Goal: Task Accomplishment & Management: Manage account settings

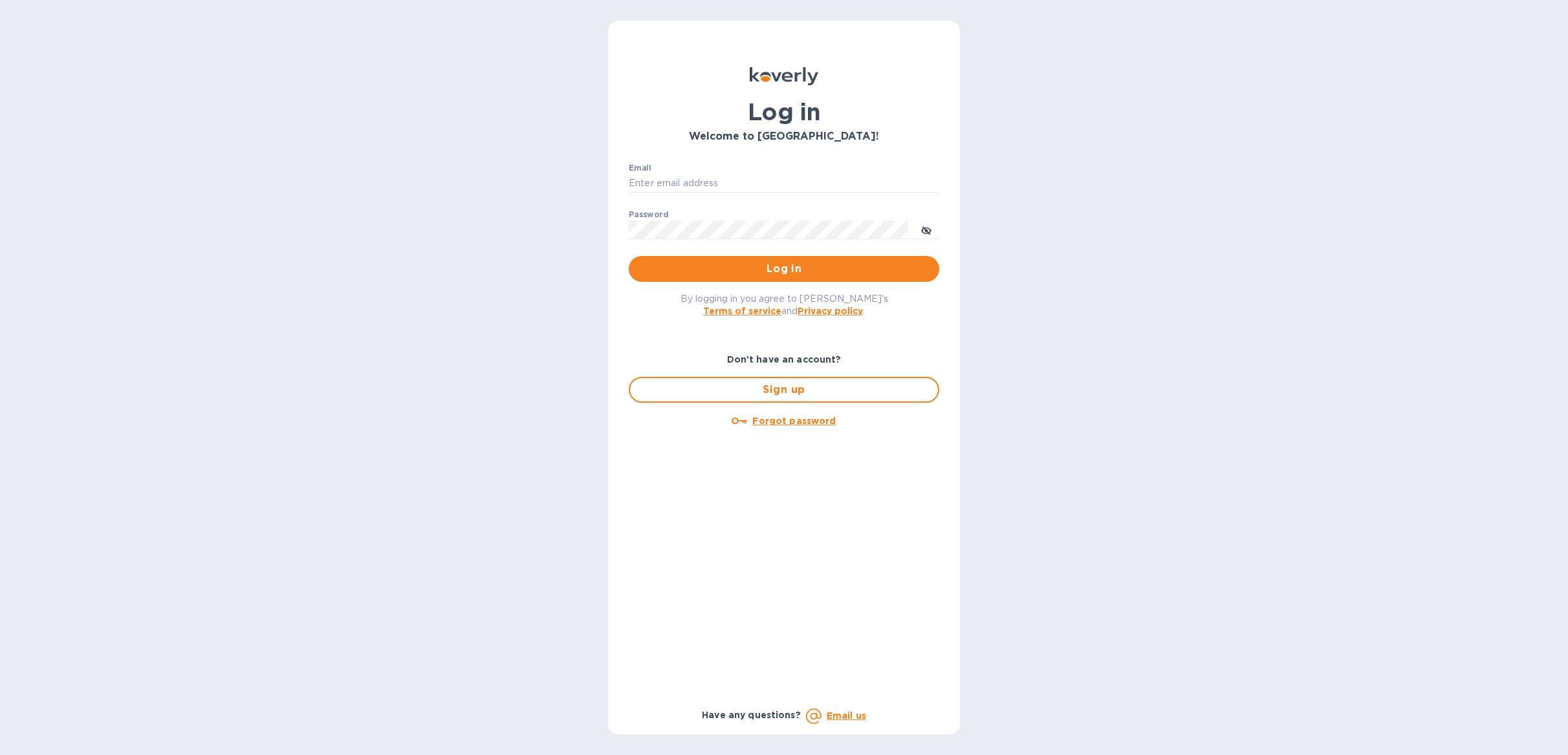
type input "[PERSON_NAME][EMAIL_ADDRESS][DOMAIN_NAME]"
click at [797, 272] on span "Log in" at bounding box center [784, 268] width 290 height 15
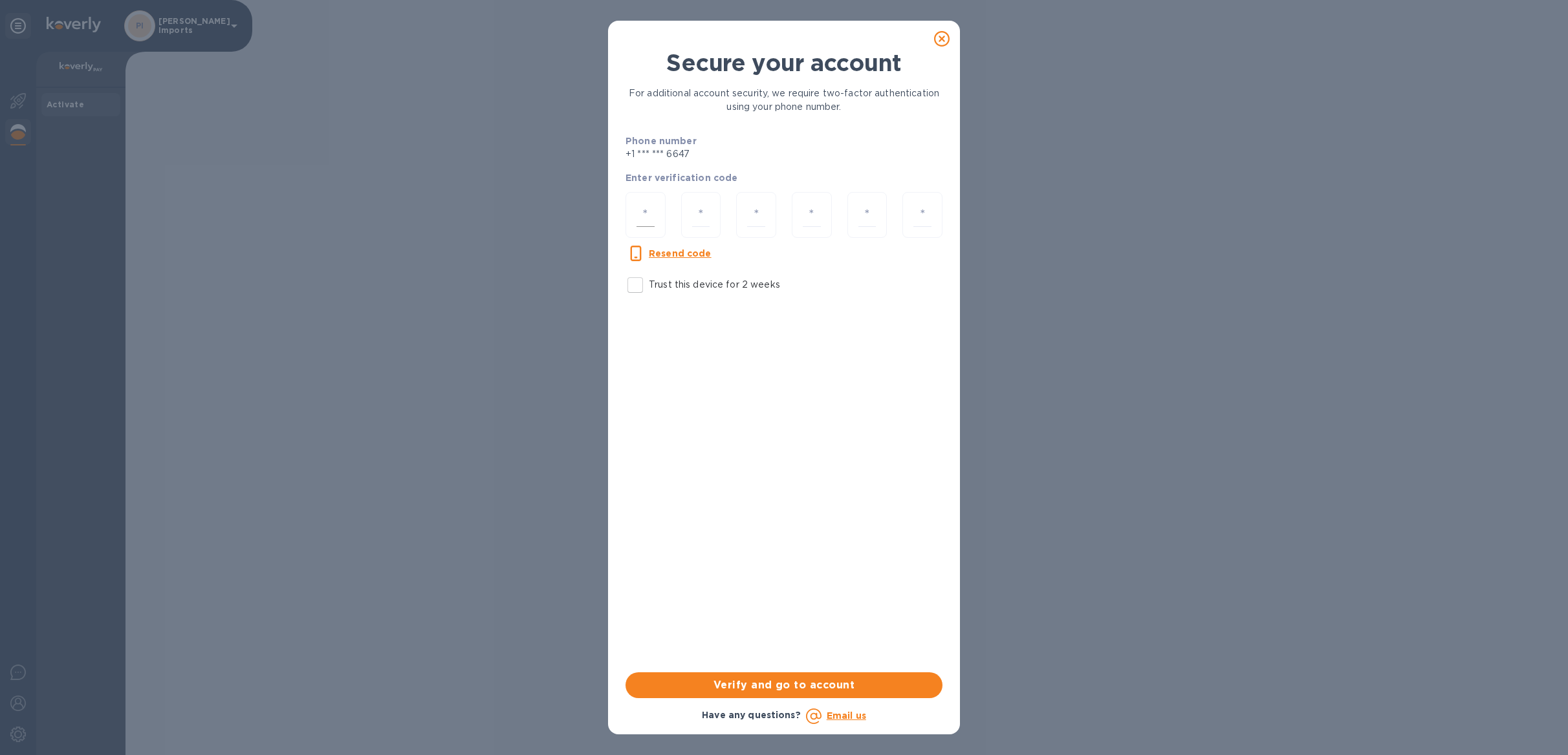
click at [647, 215] on input "number" at bounding box center [646, 214] width 18 height 24
type input "8"
type input "1"
type input "5"
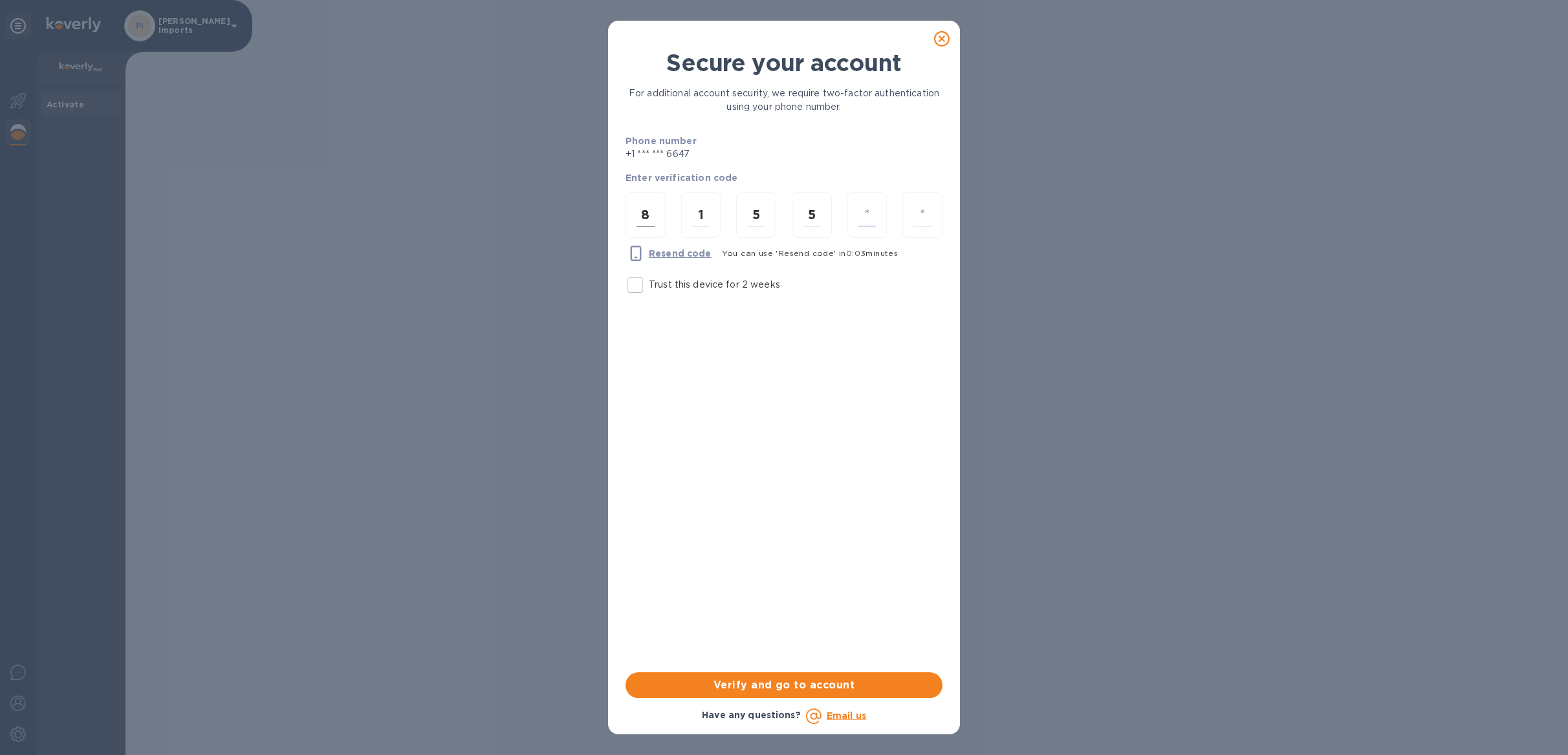
type input "4"
type input "6"
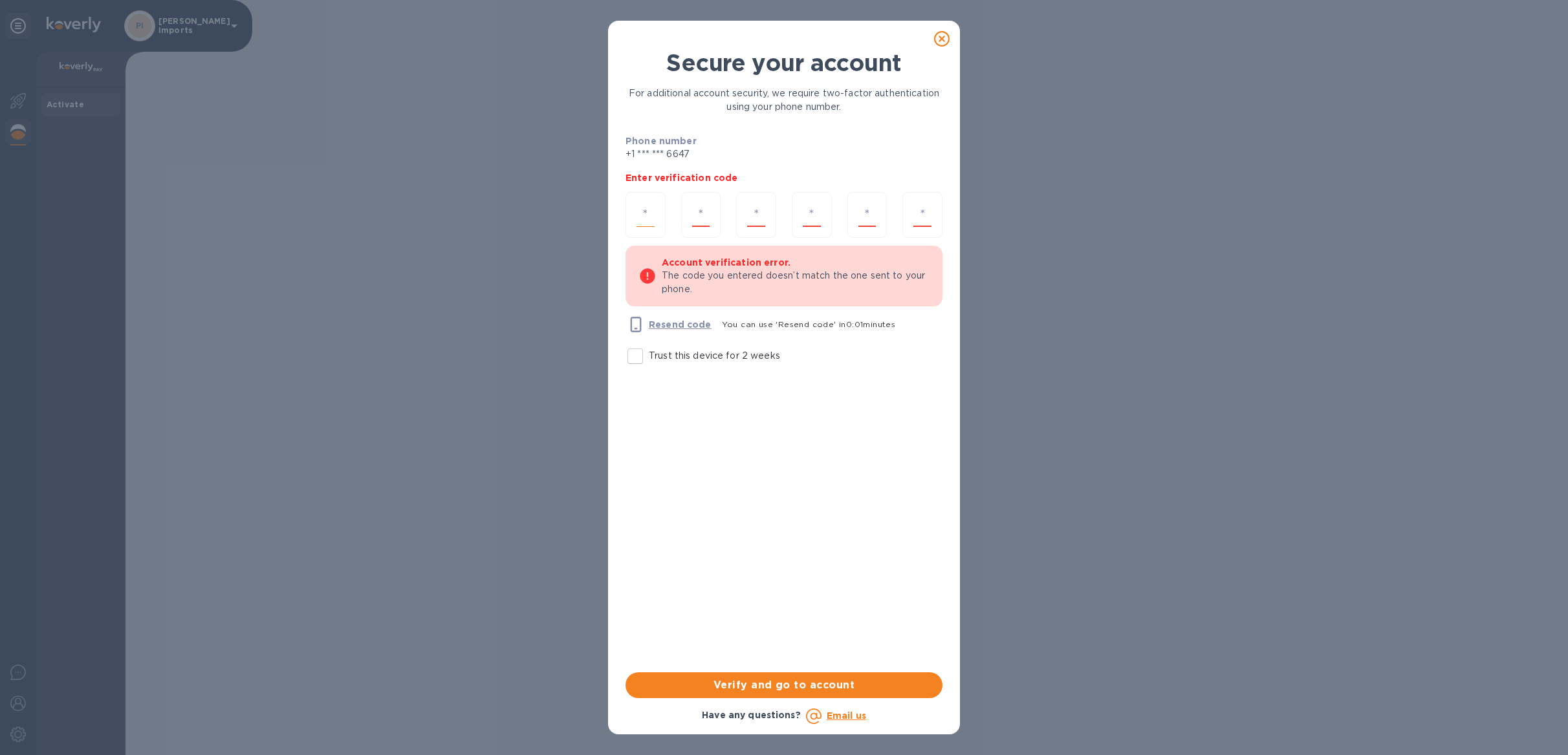
click at [644, 217] on input "number" at bounding box center [646, 214] width 18 height 24
type input "8"
type input "1"
type input "5"
type input "4"
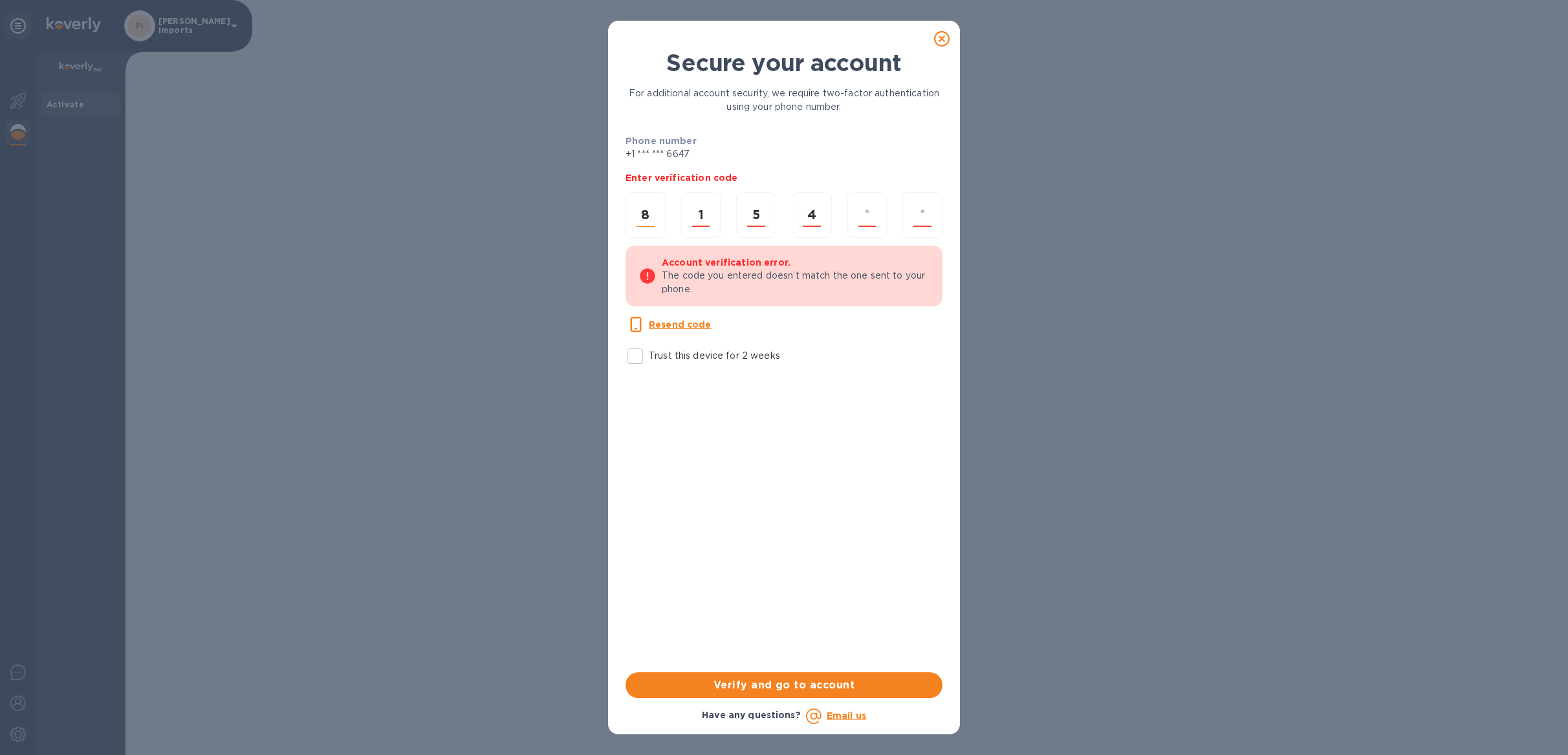
type input "5"
type input "6"
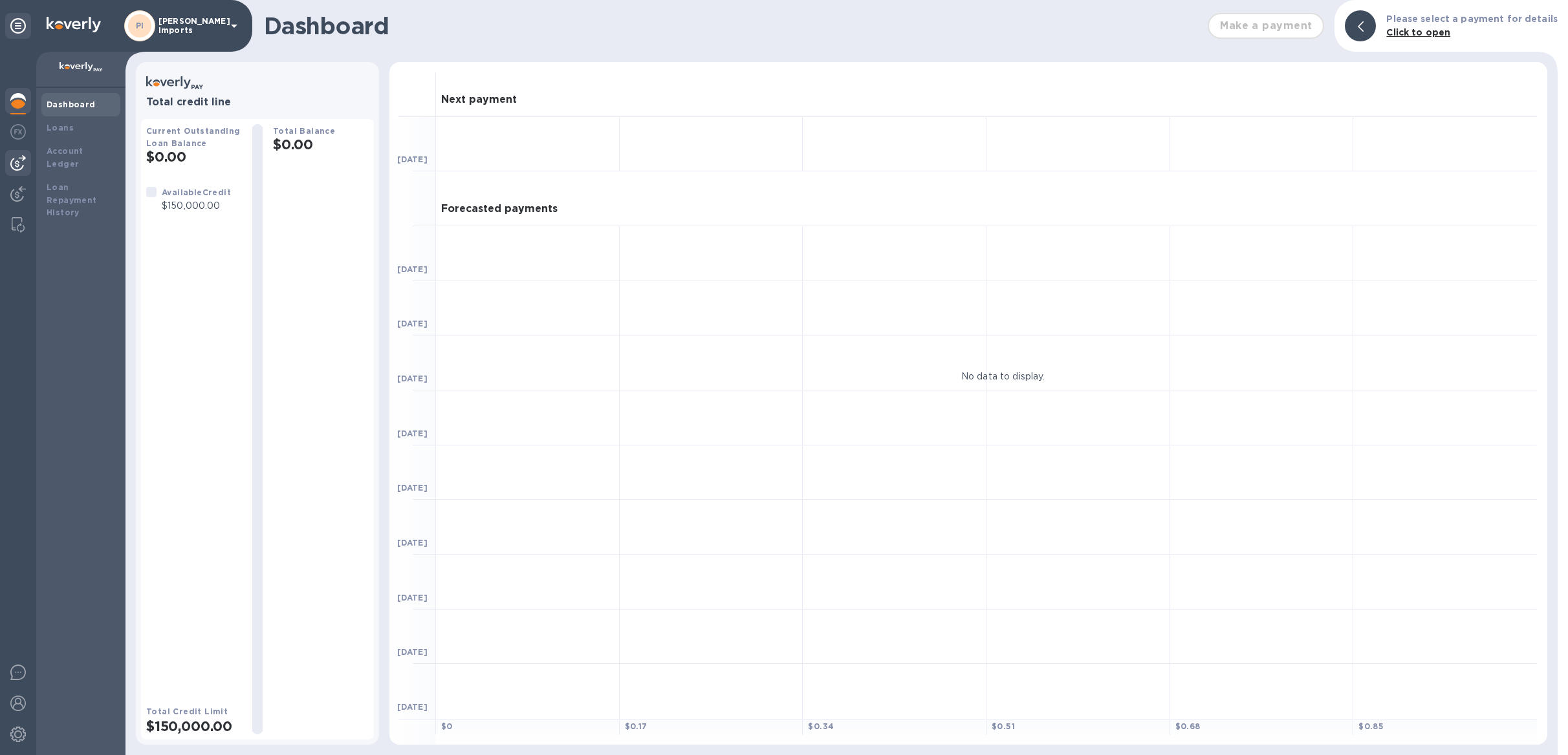
click at [22, 152] on div at bounding box center [18, 162] width 26 height 26
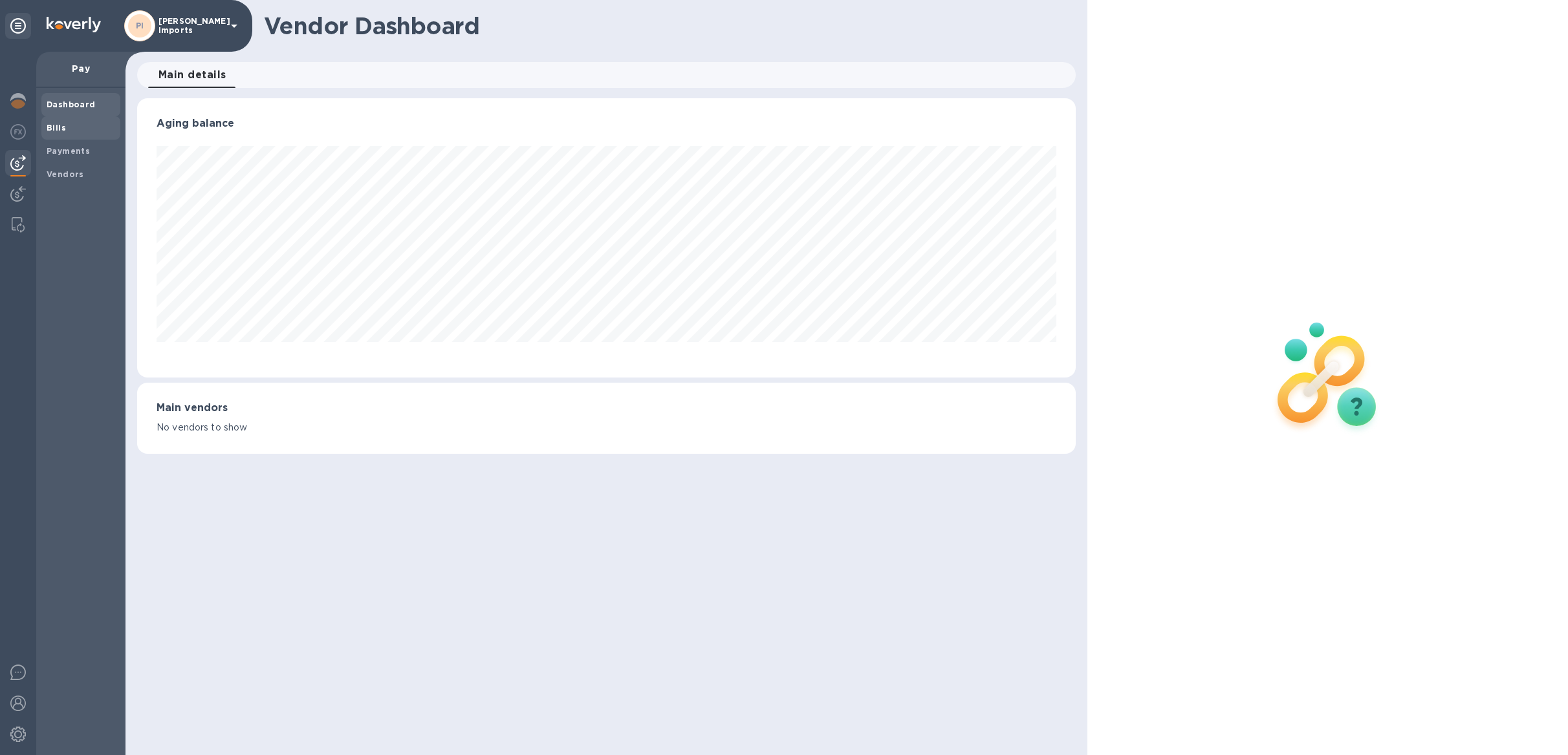
click at [52, 126] on b "Bills" at bounding box center [57, 127] width 20 height 10
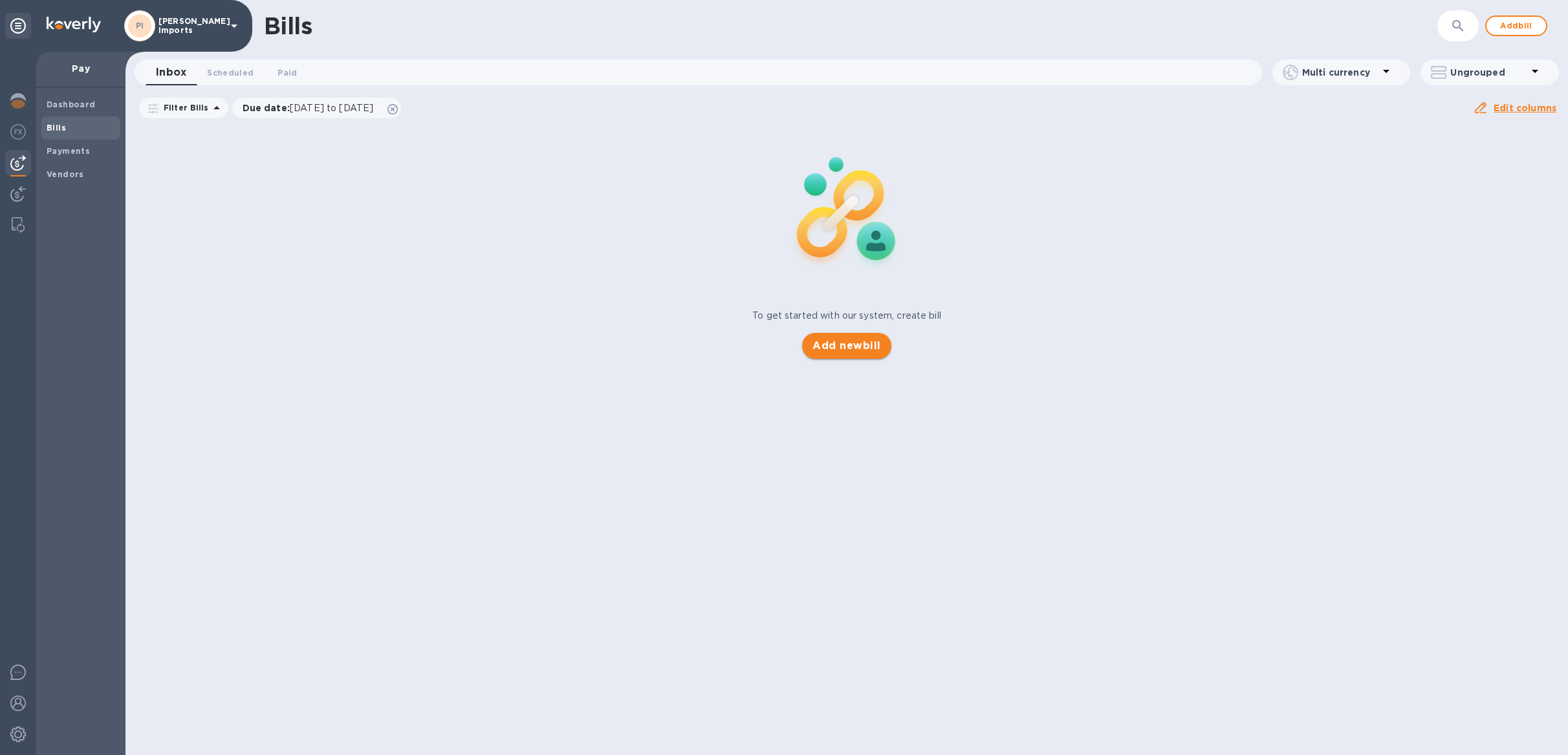
click at [849, 342] on span "Add new bill" at bounding box center [847, 345] width 68 height 15
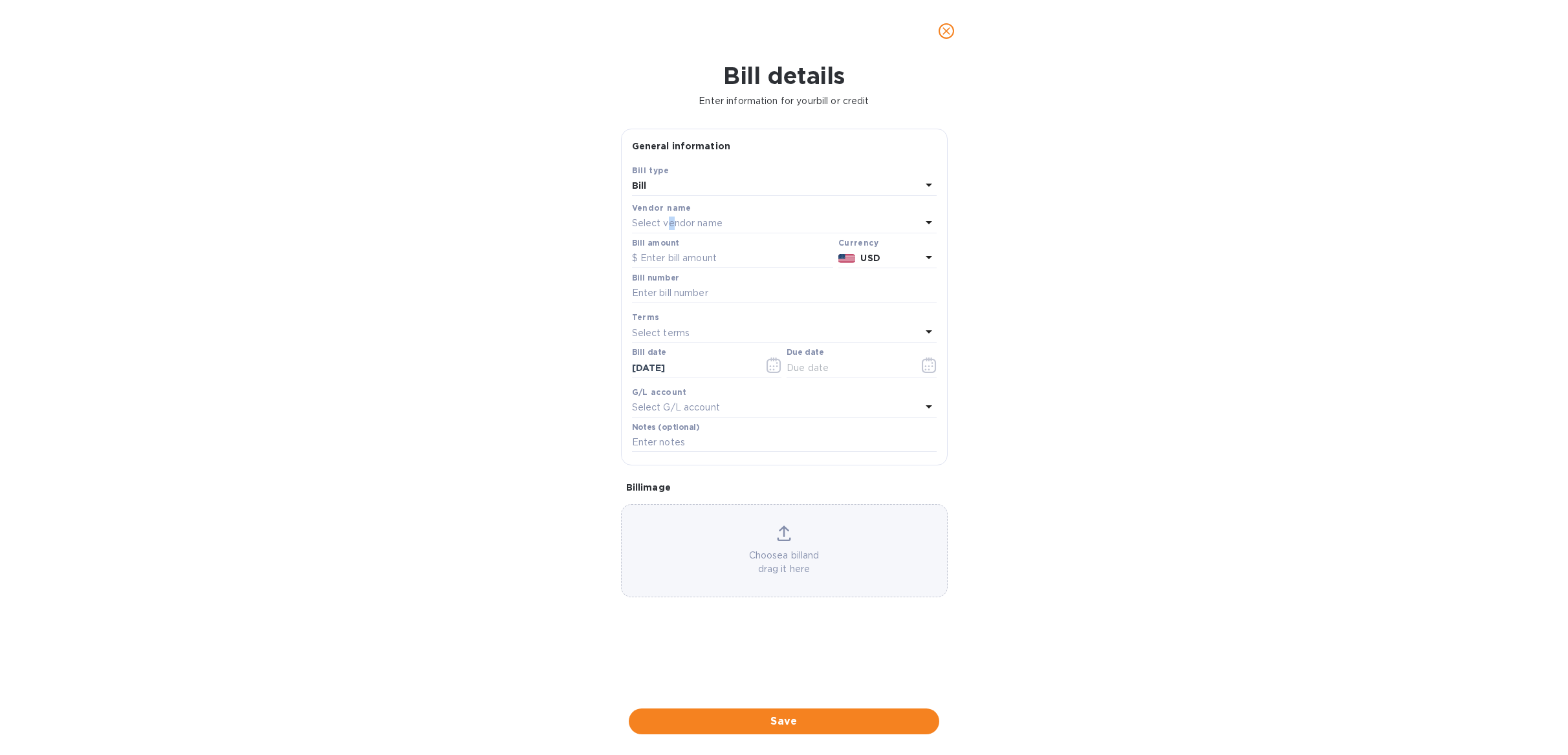
click at [670, 223] on p "Select vendor name" at bounding box center [677, 223] width 91 height 13
click at [697, 254] on input "text" at bounding box center [786, 260] width 229 height 20
type input "Full circle"
click at [752, 299] on p "Full Circle Craft Distillers Co. Inc." at bounding box center [779, 297] width 274 height 13
click at [814, 371] on input "text" at bounding box center [848, 369] width 122 height 20
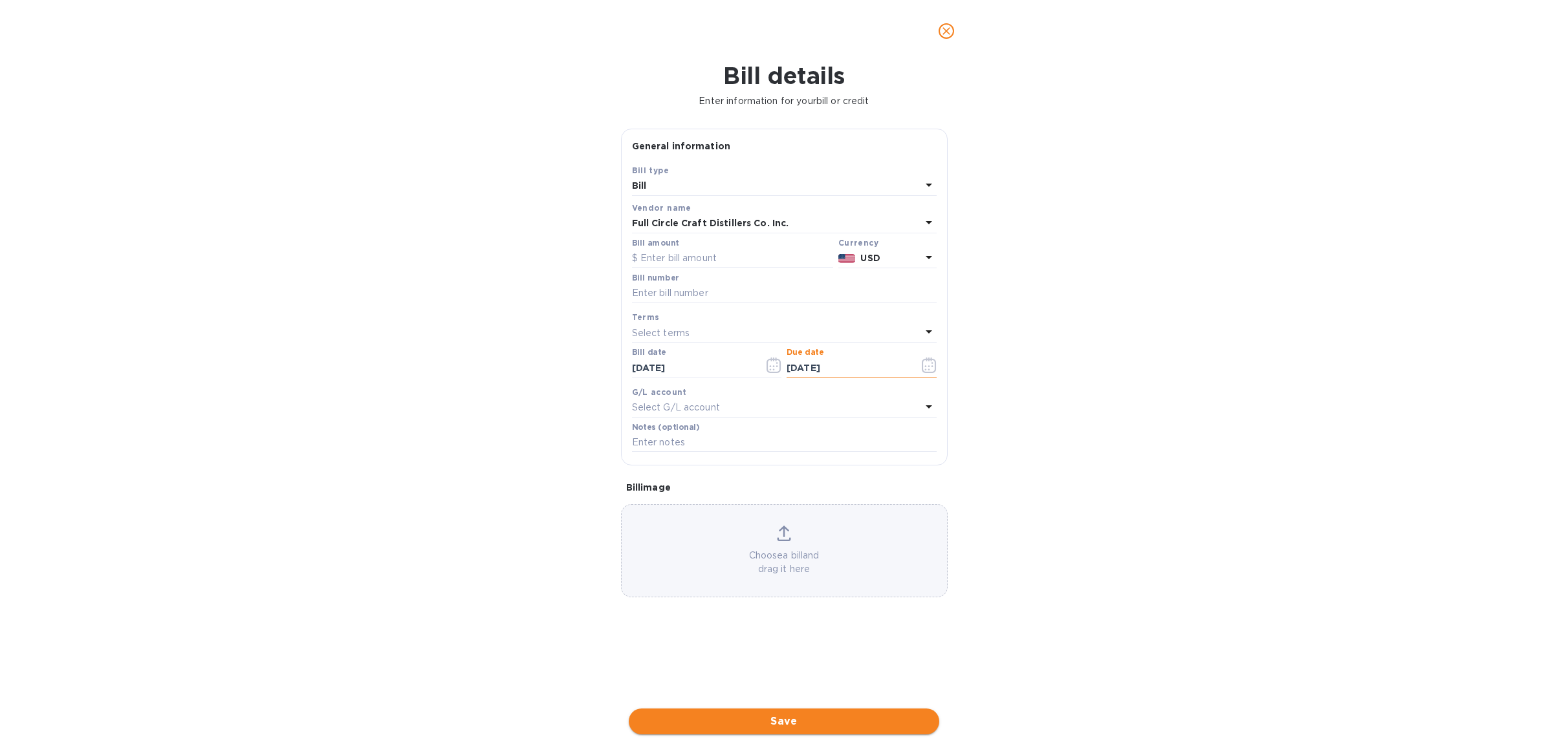
type input "[DATE]"
click at [762, 720] on span "Save" at bounding box center [784, 721] width 290 height 15
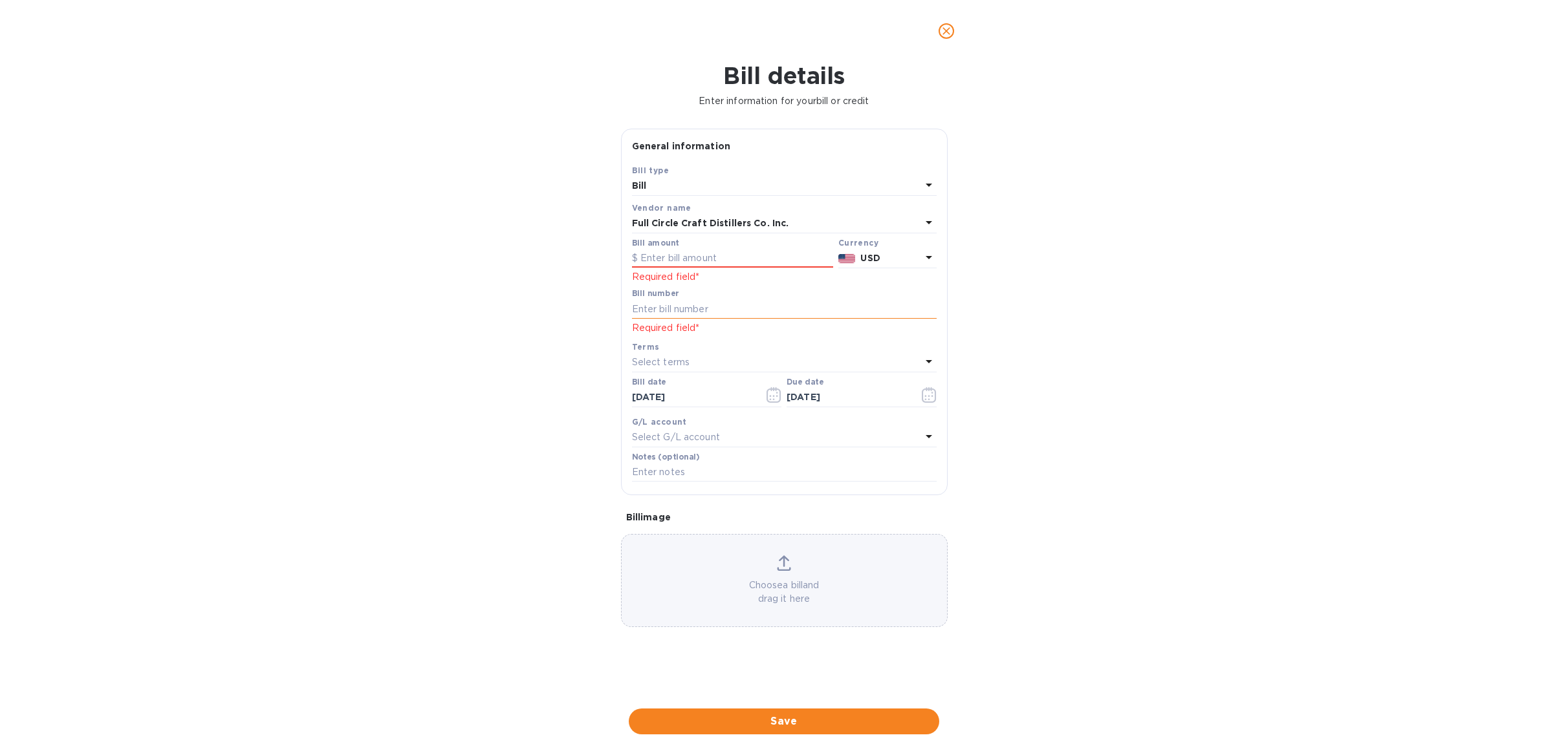
click at [658, 308] on input "text" at bounding box center [785, 309] width 305 height 20
type input "Ci-00-0002"
click at [755, 256] on input "text" at bounding box center [733, 259] width 201 height 20
type input "866.40"
click at [700, 308] on input "Ci-00-0002" at bounding box center [785, 309] width 305 height 20
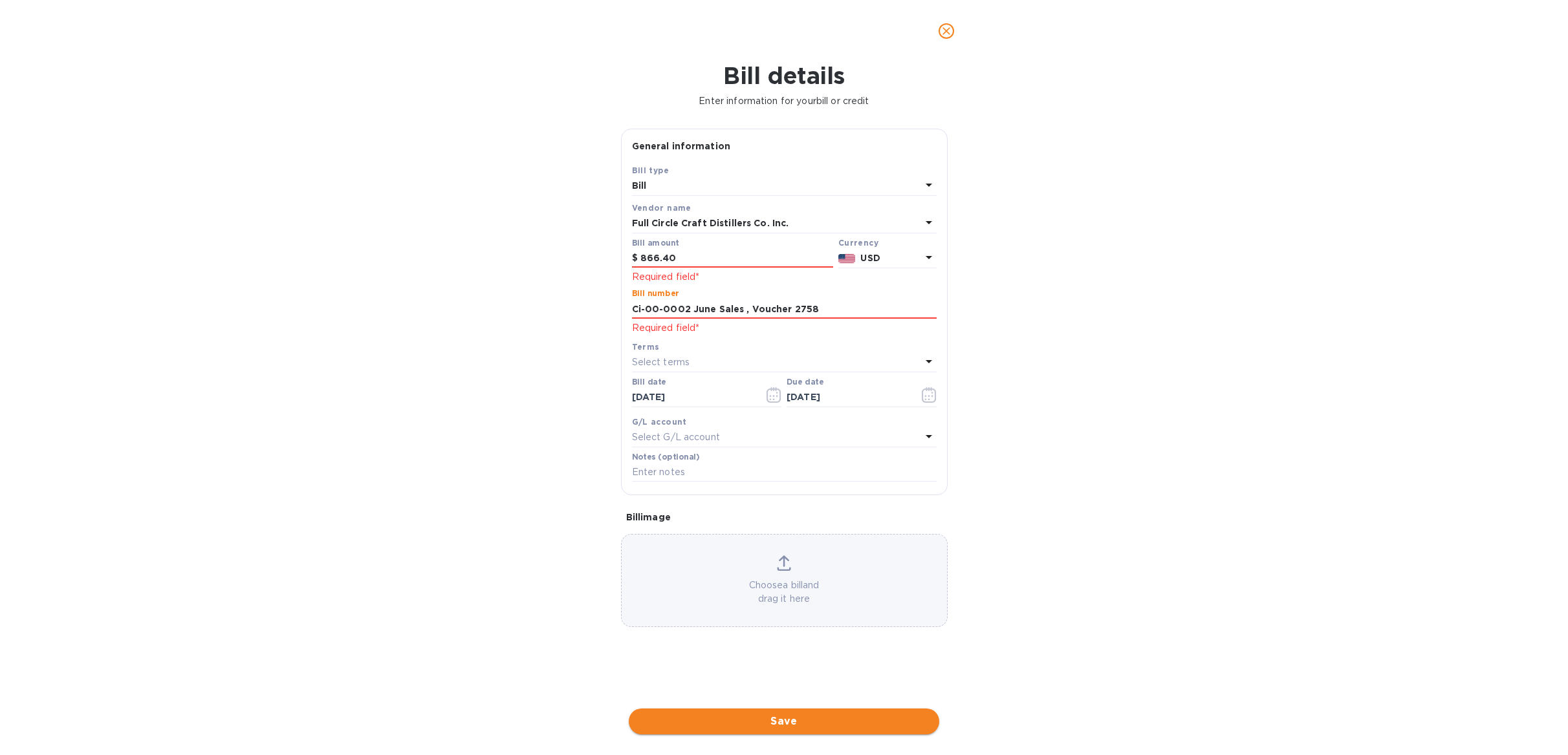
type input "Ci-00-0002 June Sales , Voucher 2758"
click at [844, 720] on span "Save" at bounding box center [784, 721] width 290 height 15
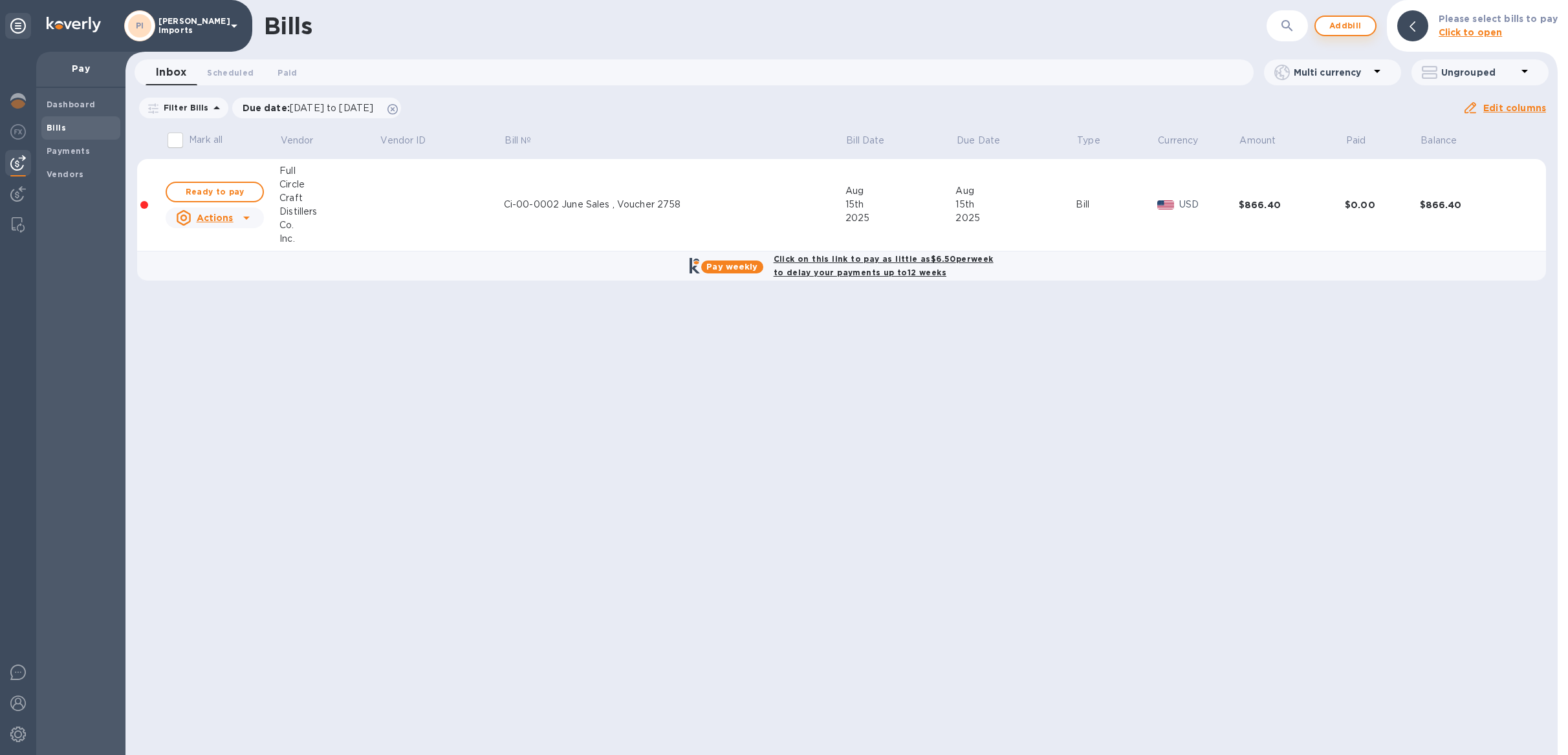
click at [1343, 27] on span "Add bill" at bounding box center [1346, 25] width 39 height 15
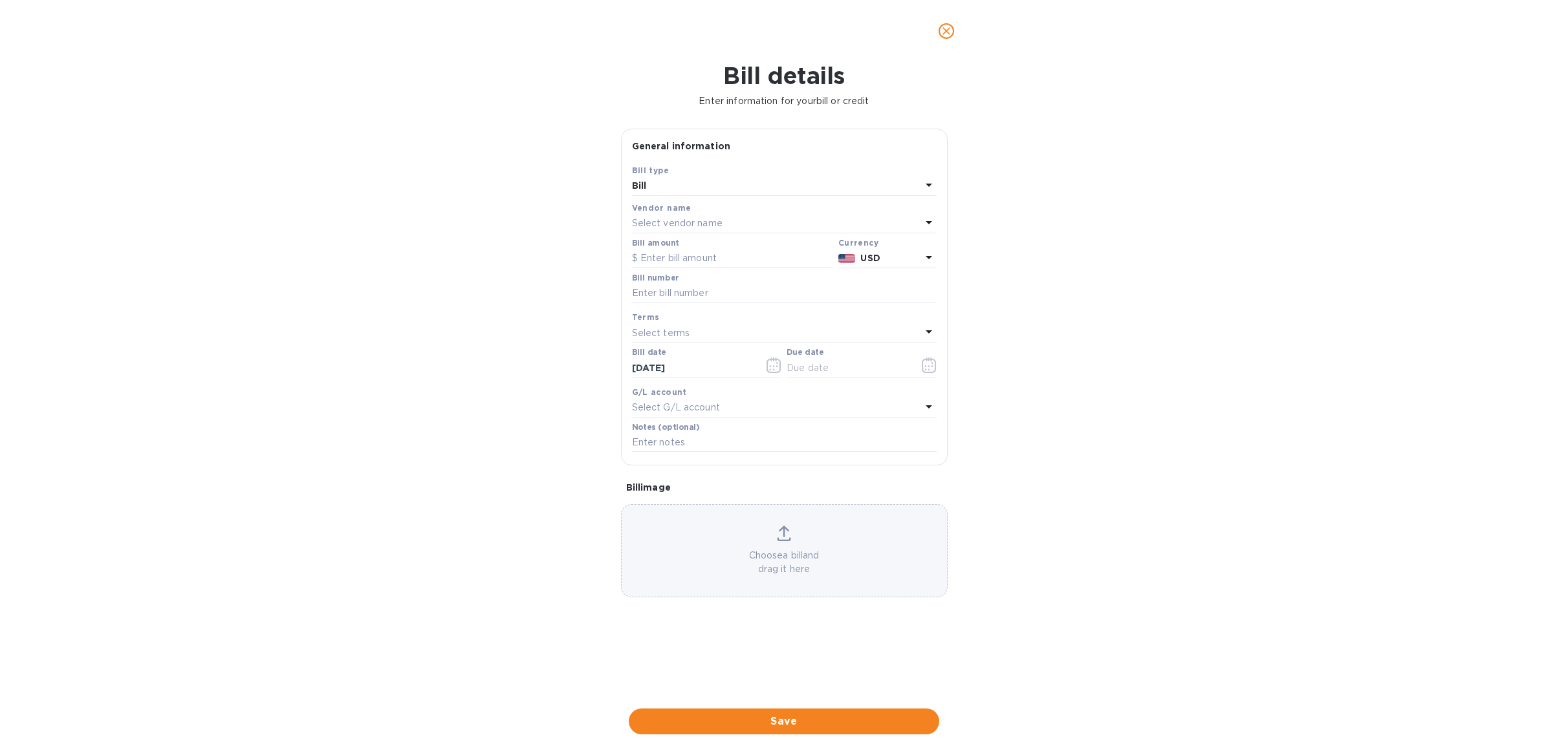
click at [943, 31] on icon "close" at bounding box center [946, 30] width 13 height 13
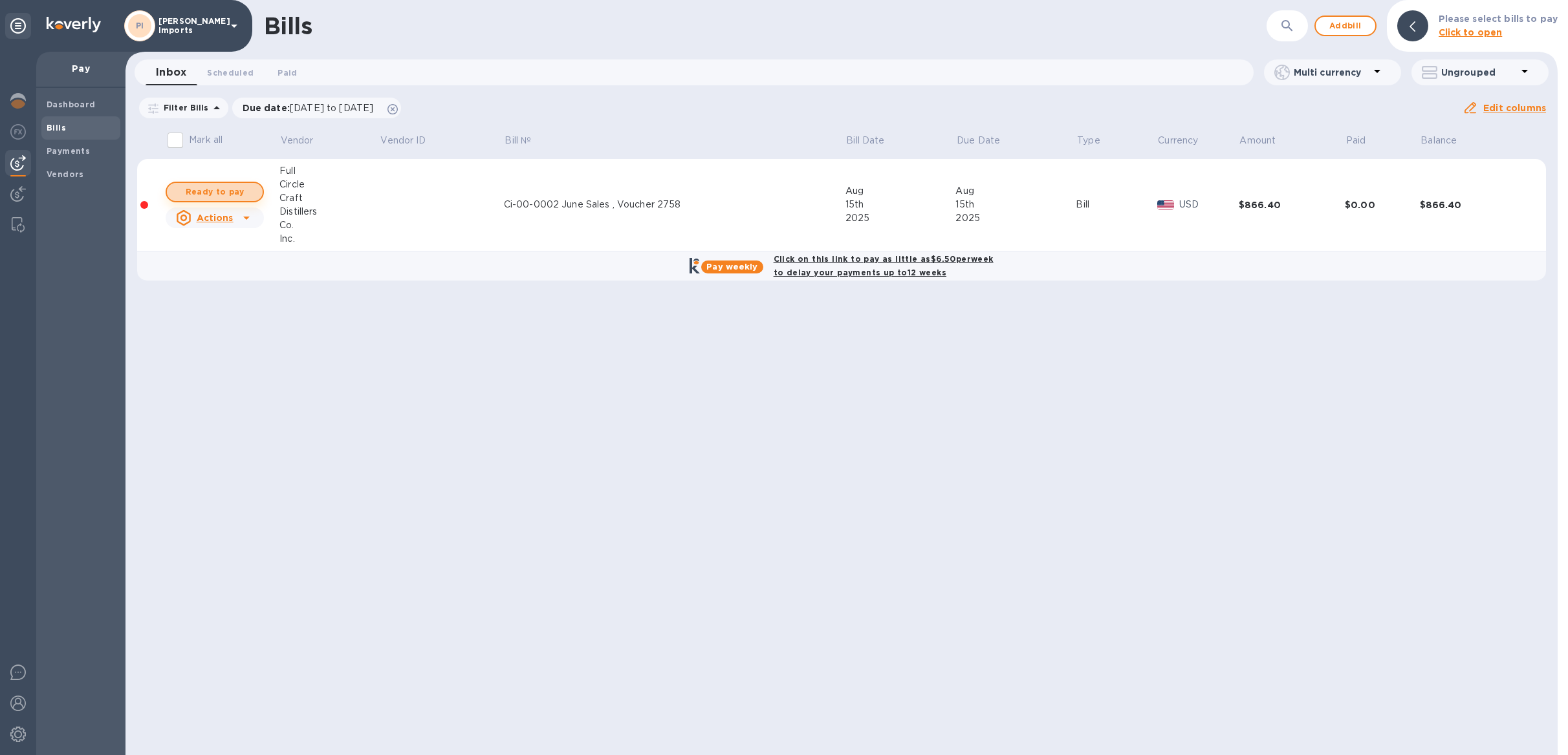
click at [236, 194] on span "Ready to pay" at bounding box center [215, 192] width 75 height 15
click at [233, 189] on span "Ready to pay" at bounding box center [215, 192] width 75 height 15
checkbox input "true"
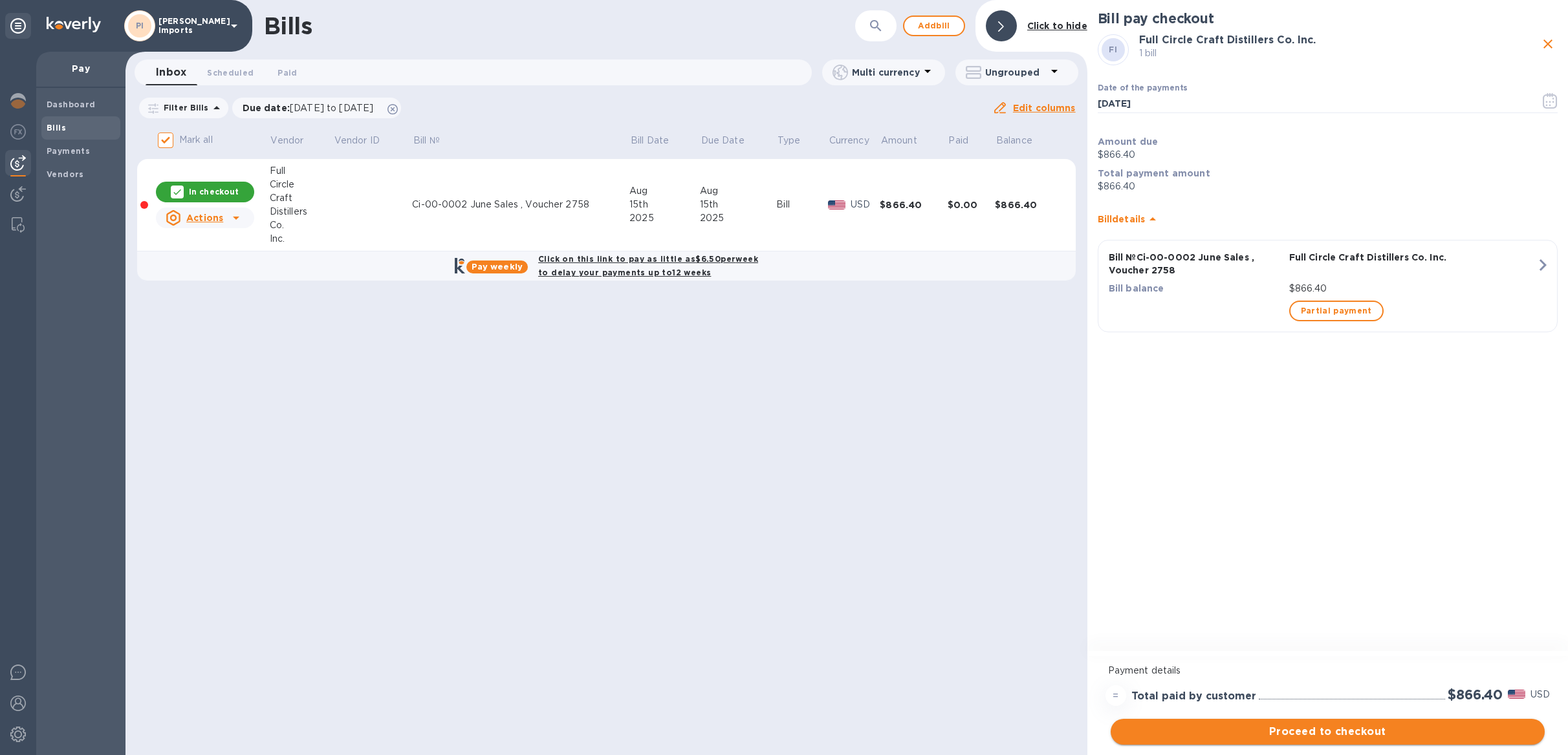
click at [1352, 731] on span "Proceed to checkout" at bounding box center [1328, 732] width 414 height 15
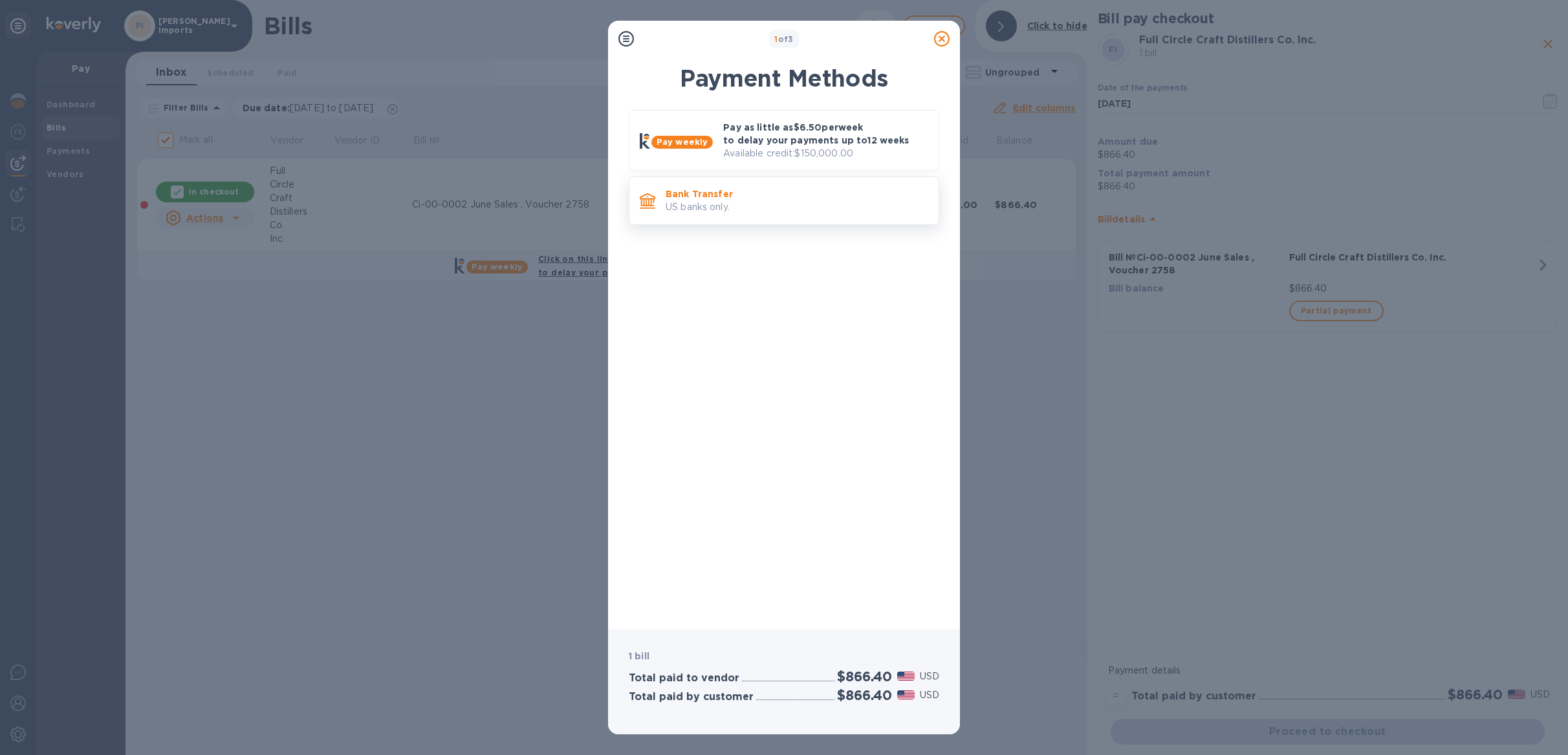
click at [810, 202] on p "US banks only." at bounding box center [797, 207] width 263 height 13
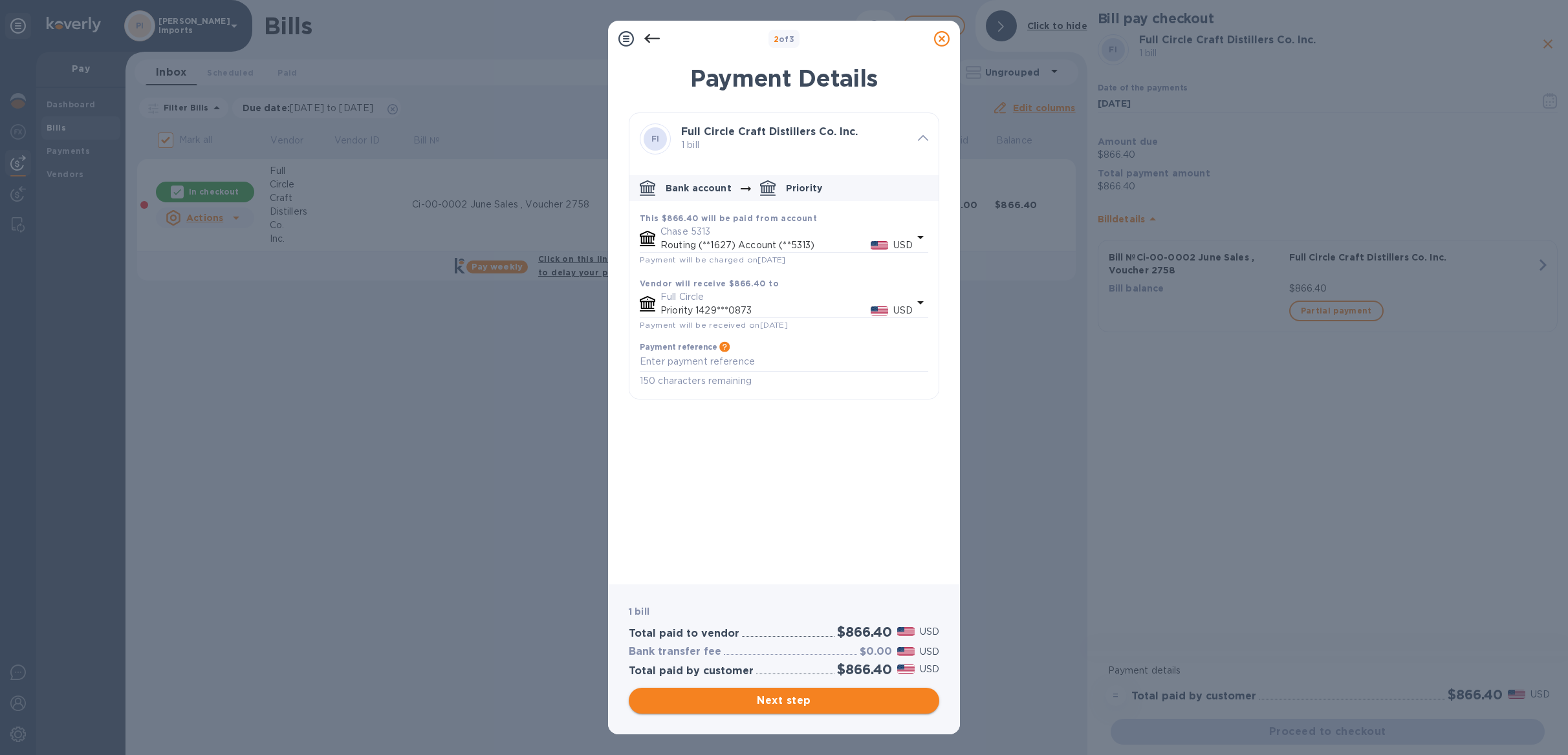
click at [795, 702] on span "Next step" at bounding box center [784, 700] width 290 height 15
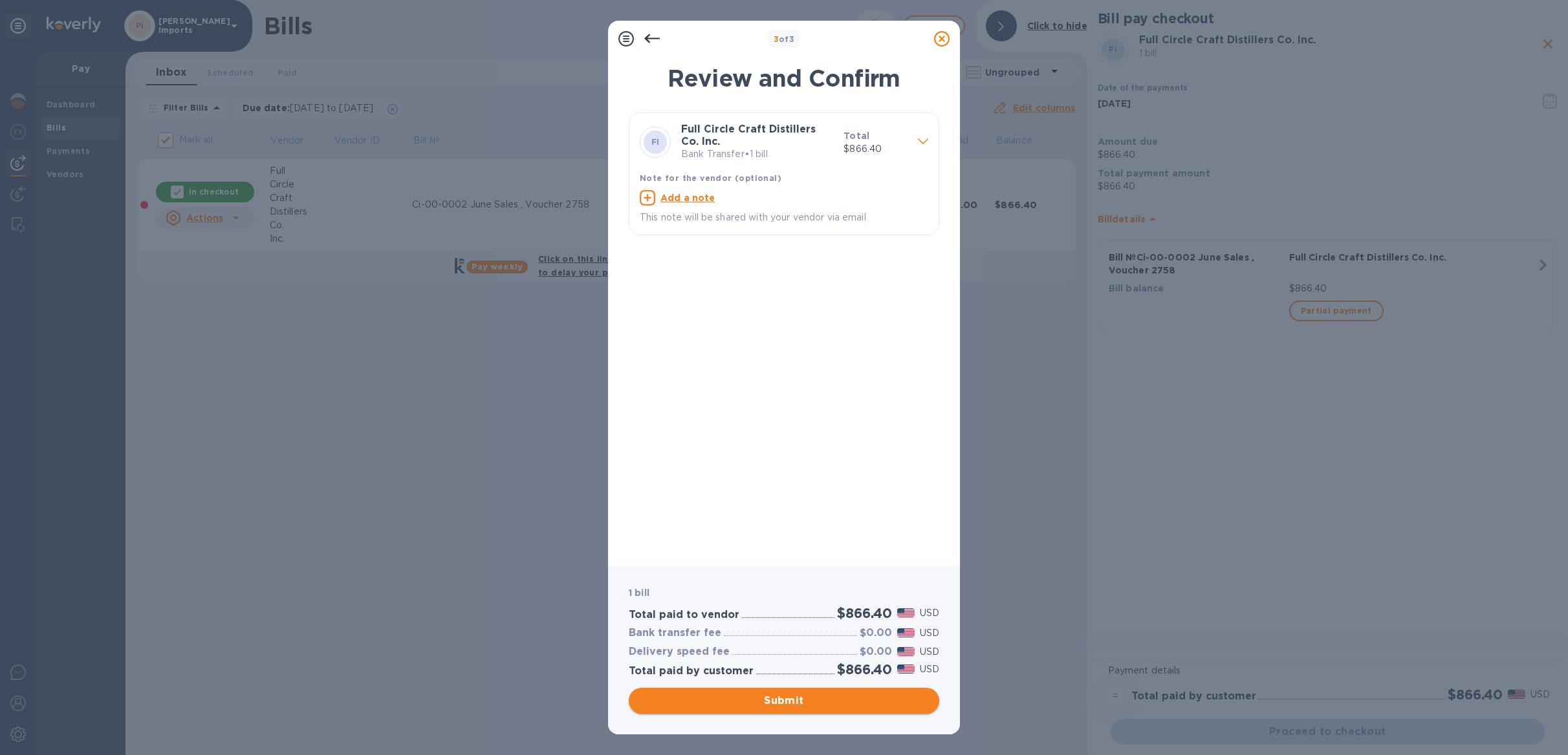
click at [795, 702] on span "Submit" at bounding box center [784, 700] width 290 height 15
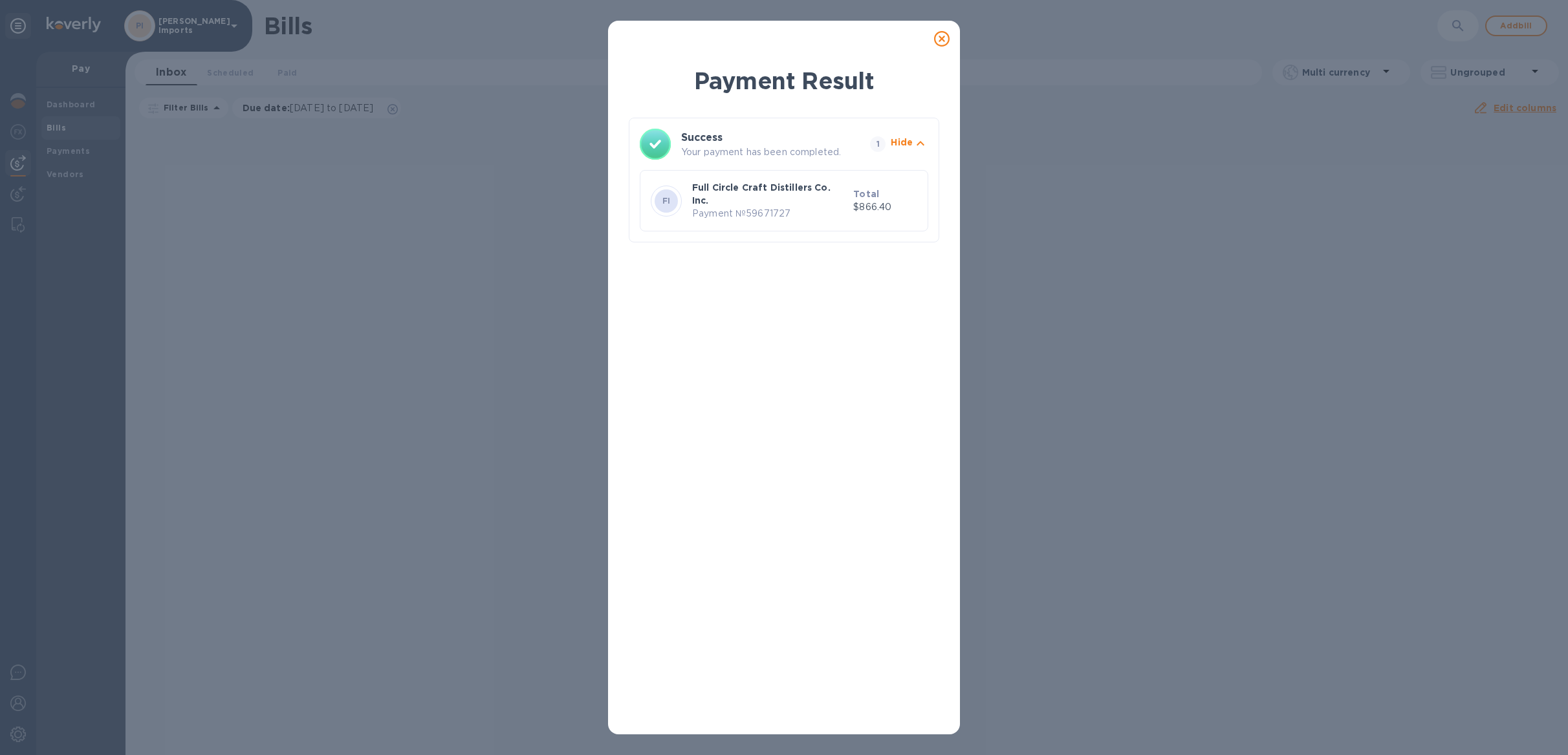
click at [942, 39] on icon at bounding box center [942, 39] width 15 height 15
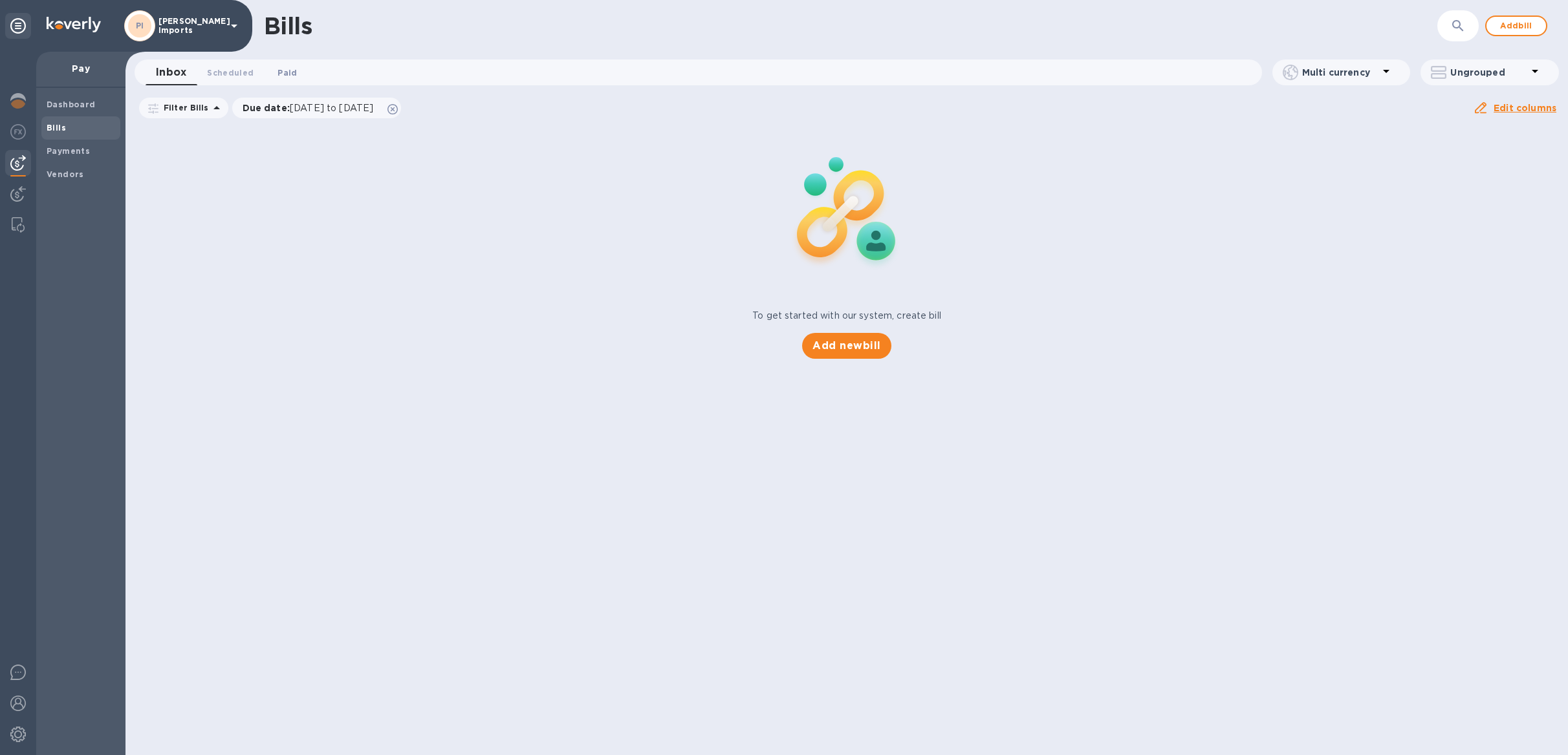
click at [281, 66] on span "Paid 0" at bounding box center [287, 73] width 20 height 13
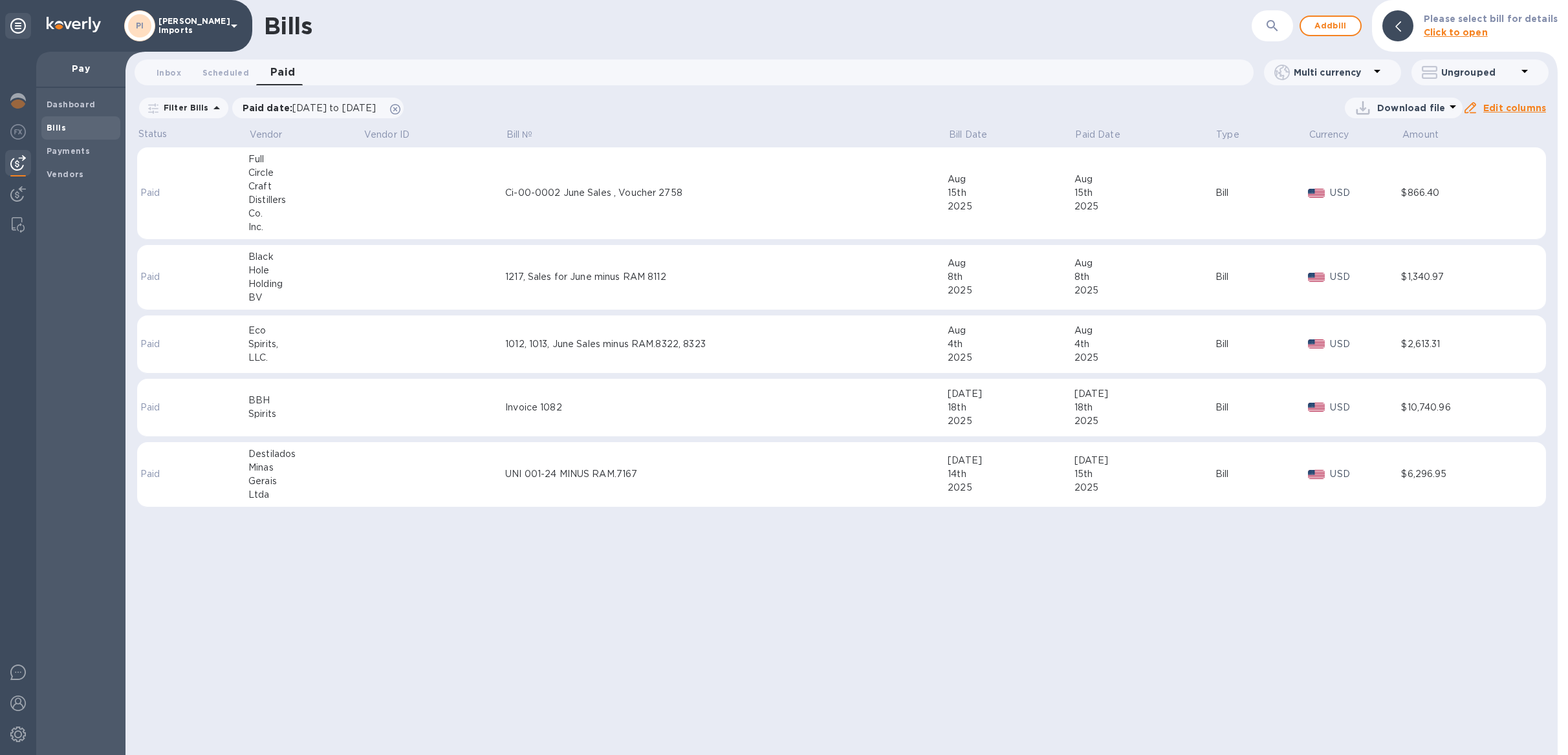
click at [565, 203] on td "Ci-00-0002 June Sales , Voucher 2758" at bounding box center [726, 193] width 442 height 92
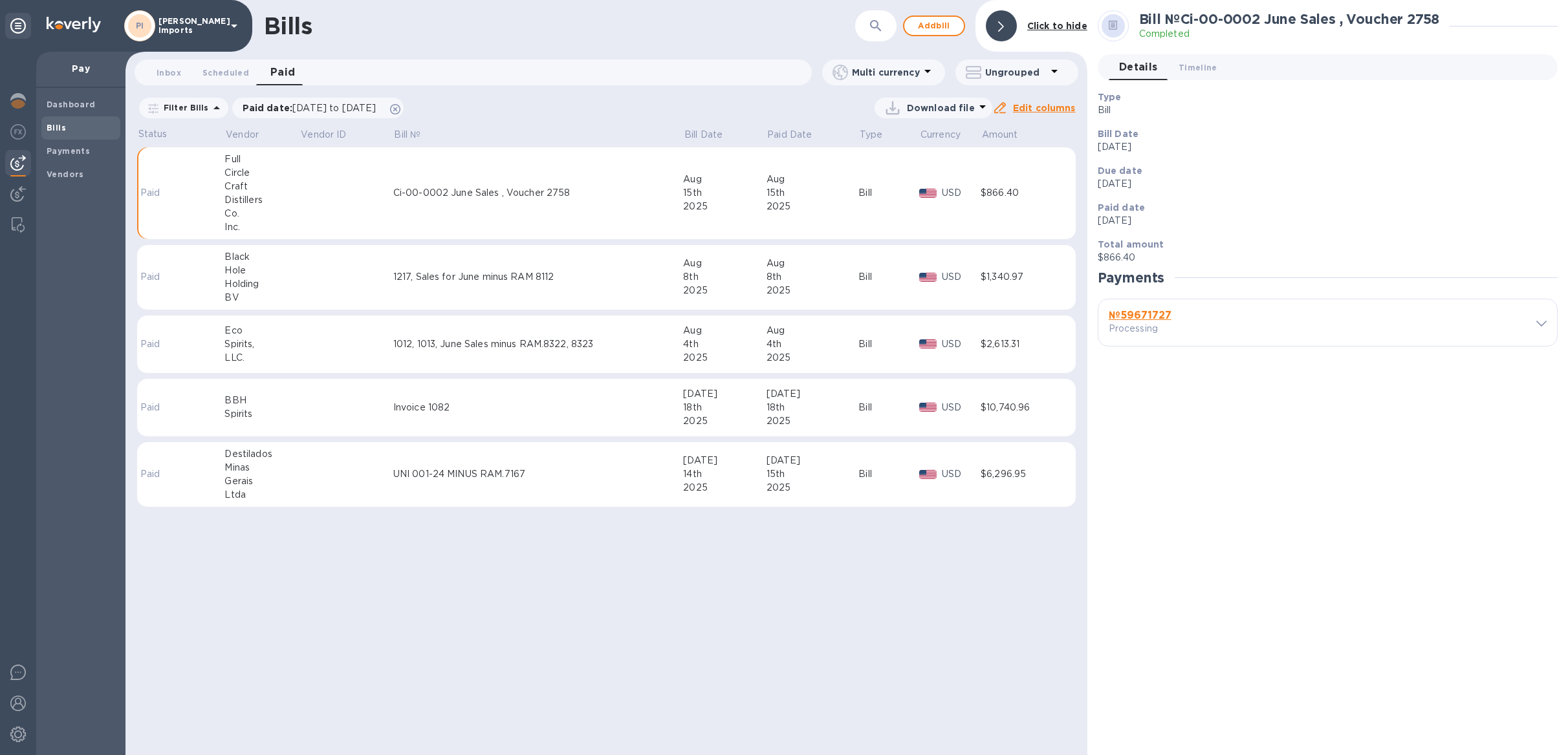
click at [1160, 312] on b "№ 59671727" at bounding box center [1140, 316] width 63 height 13
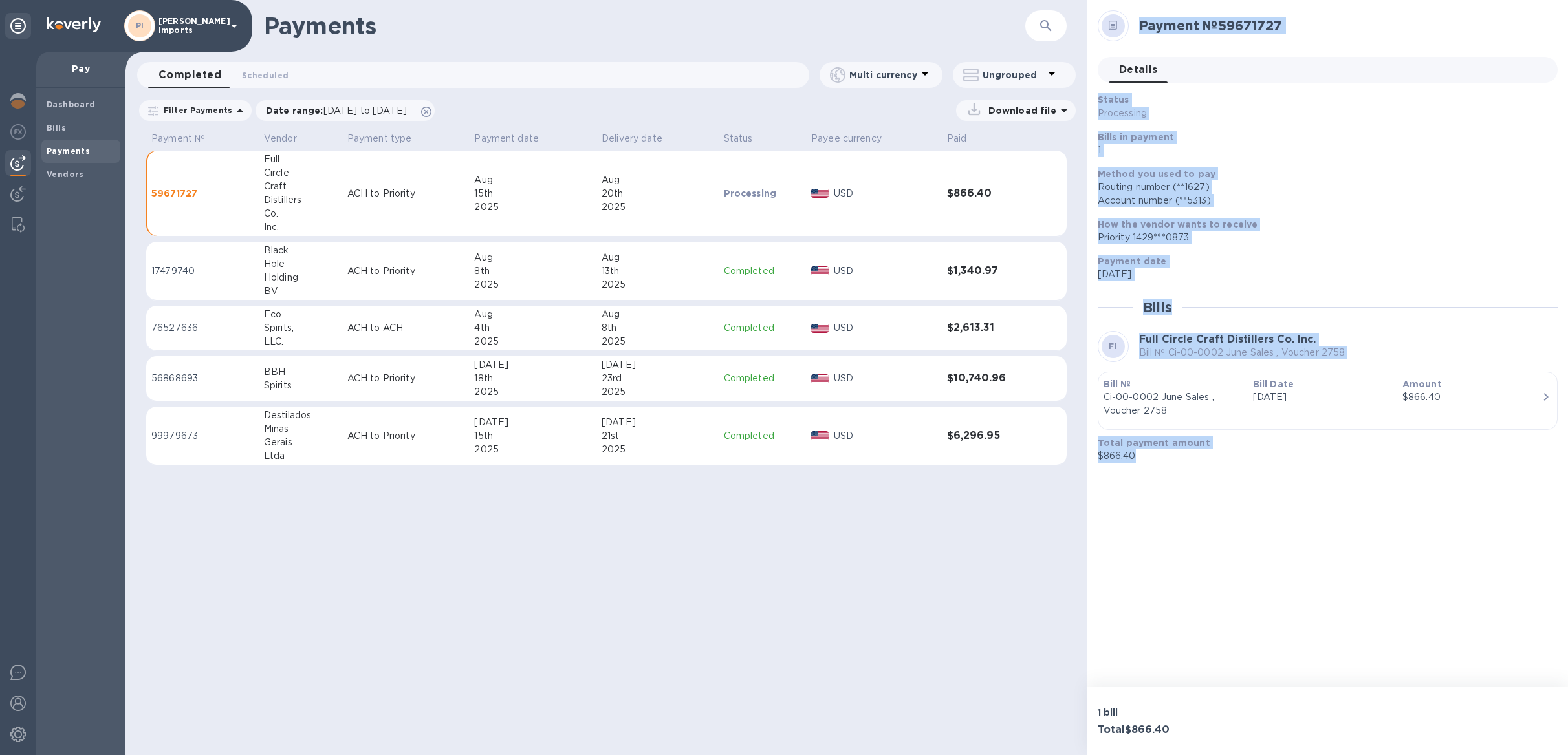
drag, startPoint x: 1137, startPoint y: 26, endPoint x: 1243, endPoint y: 476, distance: 462.3
click at [1243, 476] on div "Payment № 59671727 Details 0 Status Processing Bills in payment 1 Method you us…" at bounding box center [1328, 343] width 481 height 688
copy div "Payment № 59671727 Details 0 Status Processing Bills in payment 1 Method you us…"
